Goal: Task Accomplishment & Management: Use online tool/utility

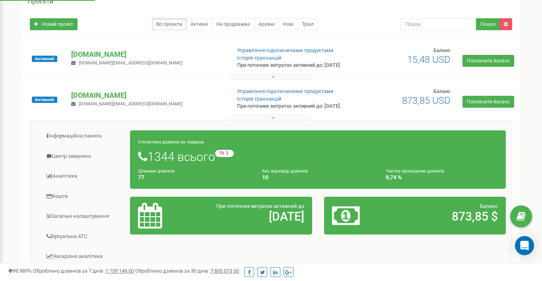
scroll to position [55, 0]
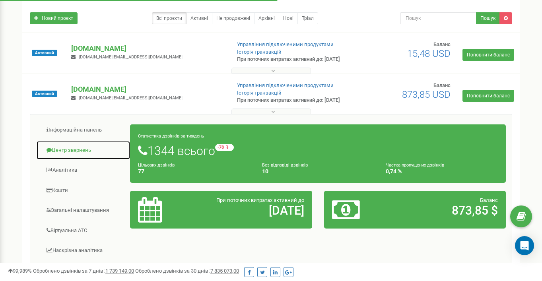
click at [70, 160] on link "Центр звернень" at bounding box center [83, 151] width 94 height 20
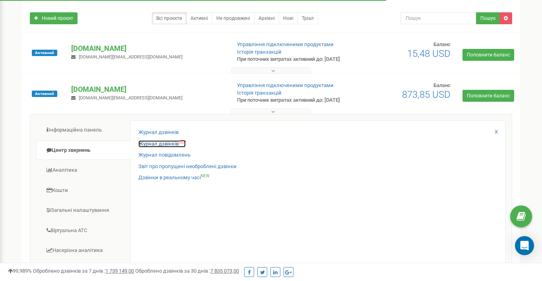
click at [155, 148] on link "Журнал дзвінків OLD" at bounding box center [161, 144] width 47 height 8
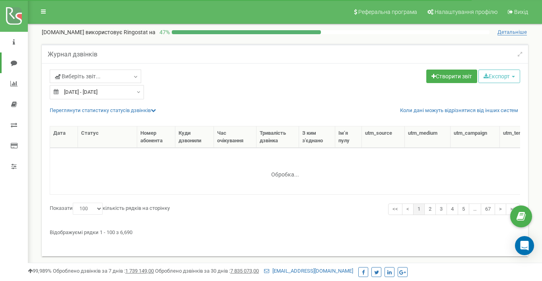
select select "100"
click at [131, 75] on link "Виберіть звіт..." at bounding box center [96, 77] width 92 height 14
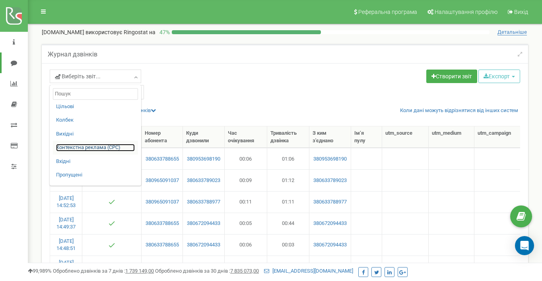
click at [111, 148] on link "Контекстна реклама (CPC)" at bounding box center [95, 148] width 79 height 8
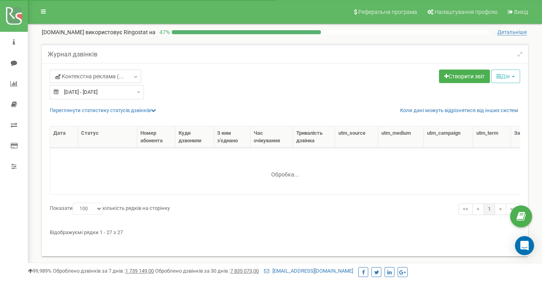
select select "100"
